Goal: Find contact information: Find contact information

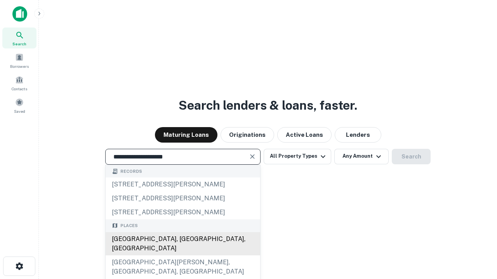
click at [182, 256] on div "Santa Monica, CA, USA" at bounding box center [183, 243] width 154 height 23
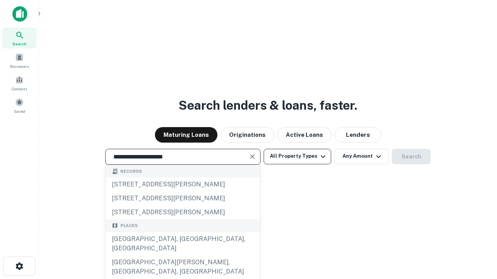
type input "**********"
click at [297, 156] on button "All Property Types" at bounding box center [297, 157] width 68 height 16
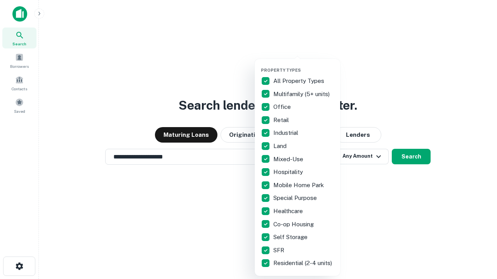
click at [303, 65] on button "button" at bounding box center [303, 65] width 85 height 0
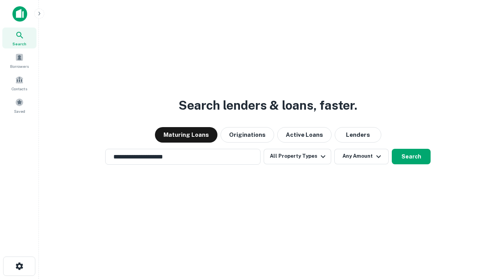
scroll to position [12, 0]
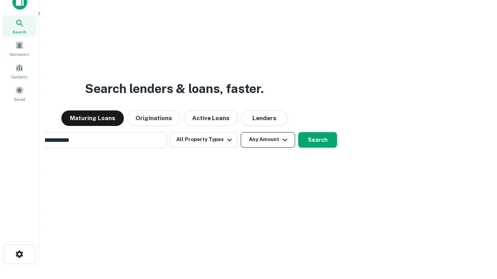
click at [241, 132] on button "Any Amount" at bounding box center [268, 140] width 54 height 16
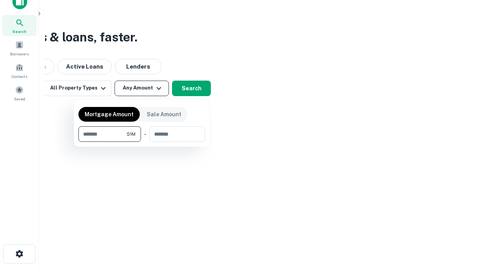
type input "*******"
click at [142, 142] on button "button" at bounding box center [141, 142] width 126 height 0
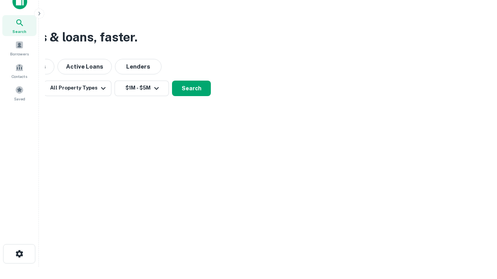
scroll to position [5, 143]
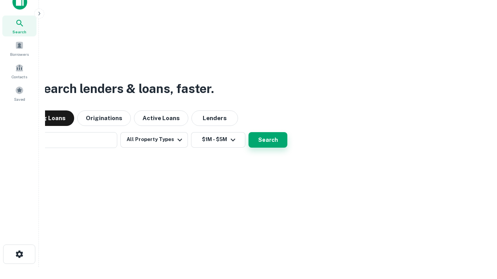
click at [248, 132] on button "Search" at bounding box center [267, 140] width 39 height 16
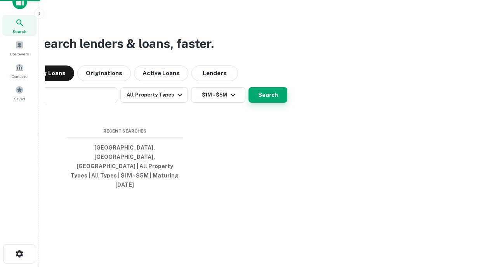
scroll to position [21, 220]
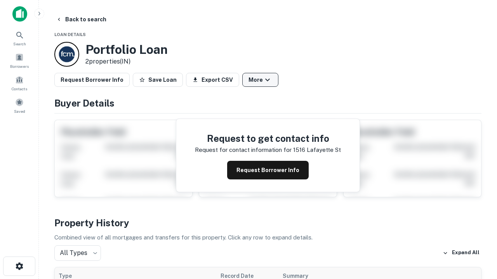
click at [260, 80] on button "More" at bounding box center [260, 80] width 36 height 14
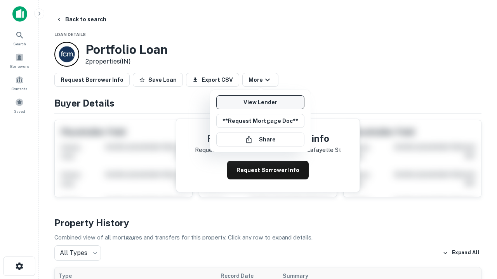
click at [260, 102] on link "View Lender" at bounding box center [260, 102] width 88 height 14
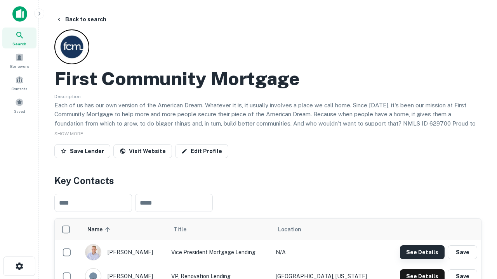
click at [422, 252] on button "See Details" at bounding box center [422, 253] width 45 height 14
